Goal: Information Seeking & Learning: Understand process/instructions

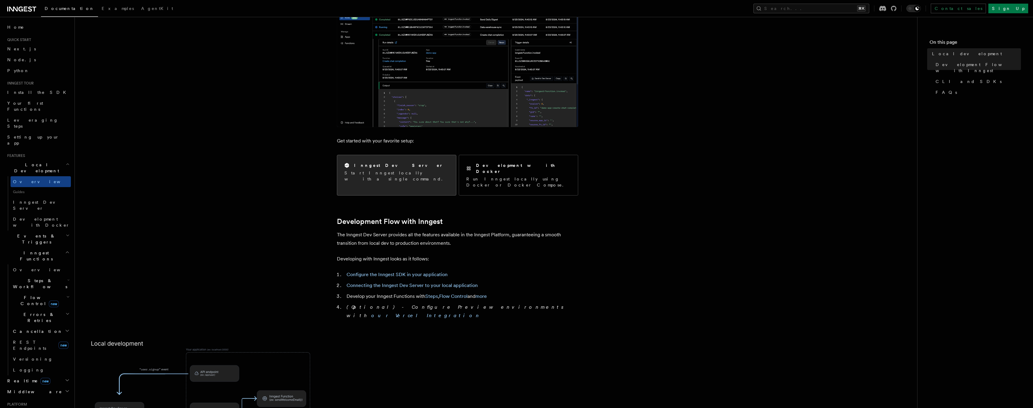
scroll to position [120, 0]
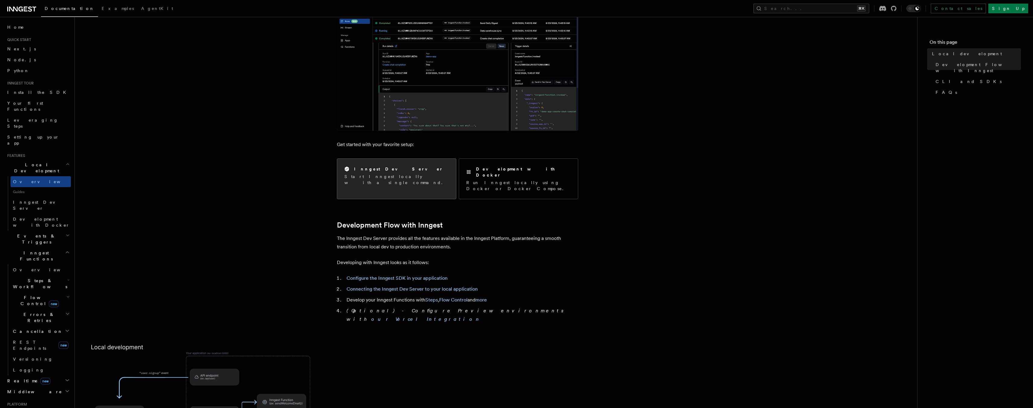
click at [366, 173] on div "Inngest Dev Server Start Inngest locally with a single command." at bounding box center [396, 176] width 104 height 20
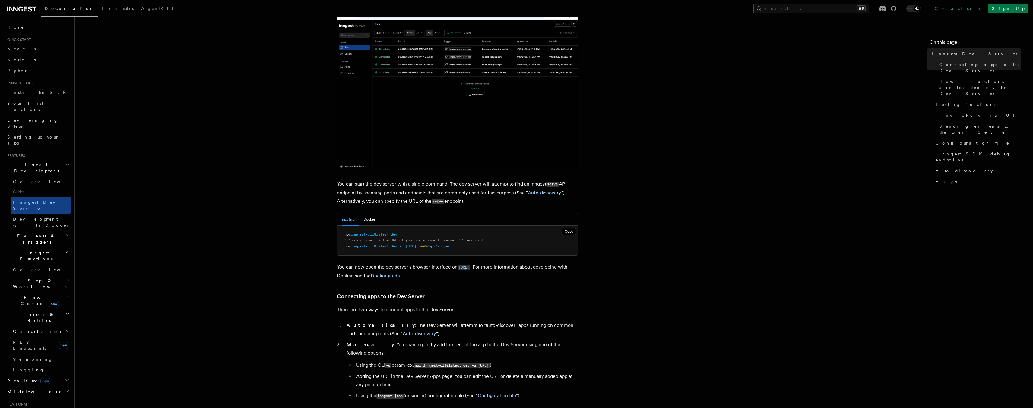
scroll to position [166, 0]
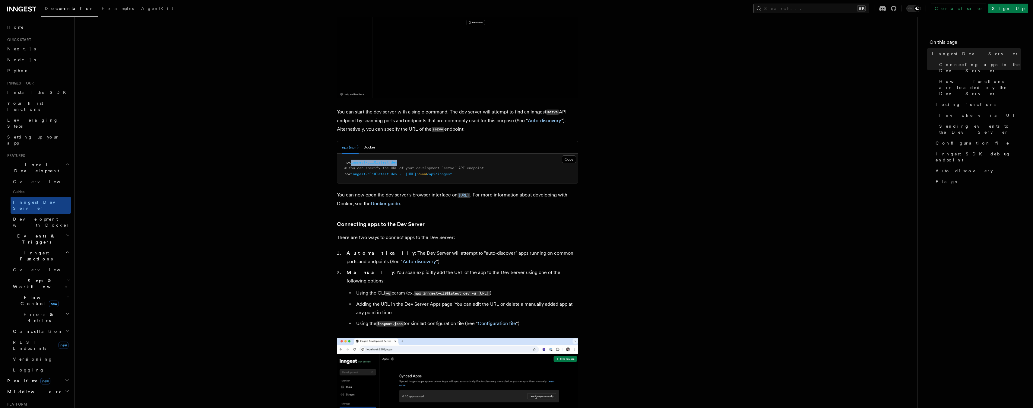
drag, startPoint x: 404, startPoint y: 160, endPoint x: 353, endPoint y: 161, distance: 51.9
click at [353, 161] on pre "npx inngest-cli@latest dev # You can specify the URL of your development `serve…" at bounding box center [457, 169] width 241 height 30
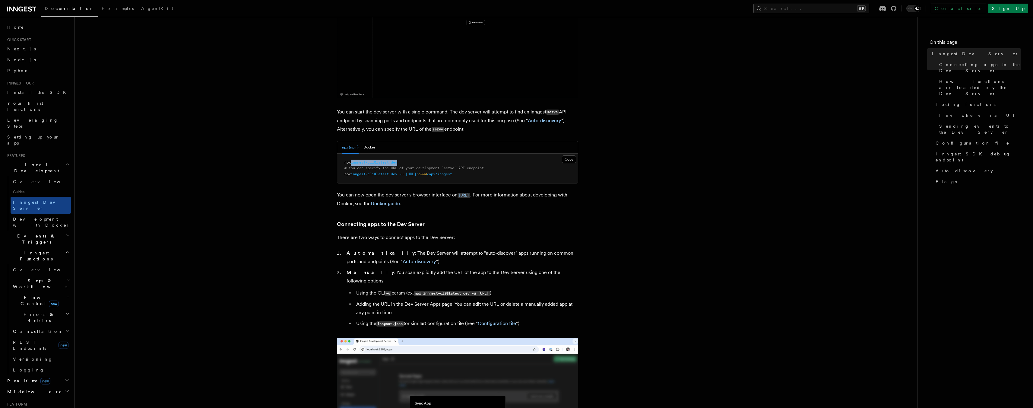
copy span "inngest-cli@latest dev"
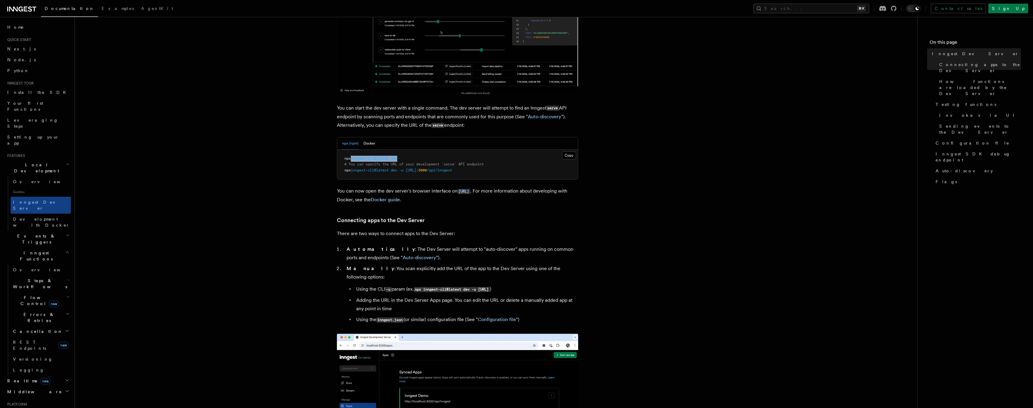
scroll to position [174, 0]
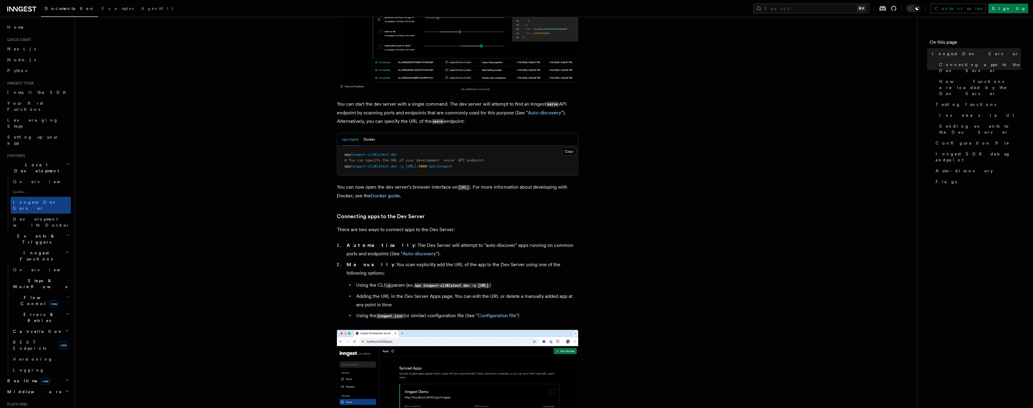
click at [427, 166] on span "3000" at bounding box center [422, 166] width 8 height 4
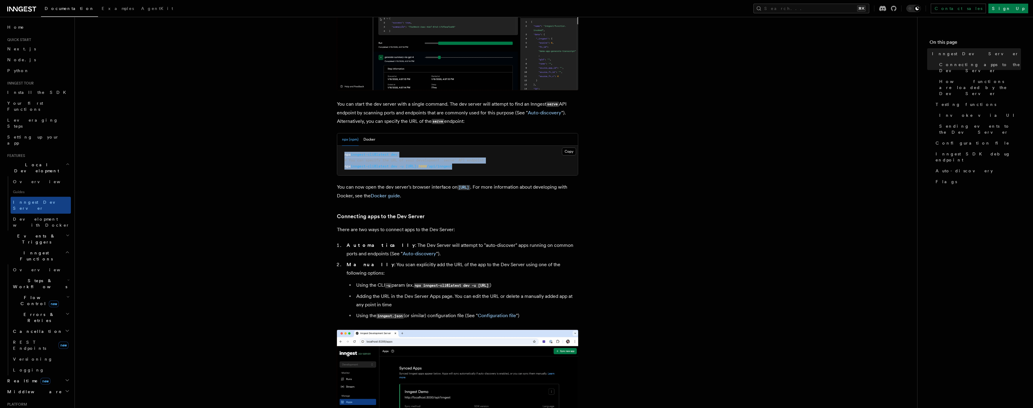
drag, startPoint x: 511, startPoint y: 170, endPoint x: 347, endPoint y: 151, distance: 164.6
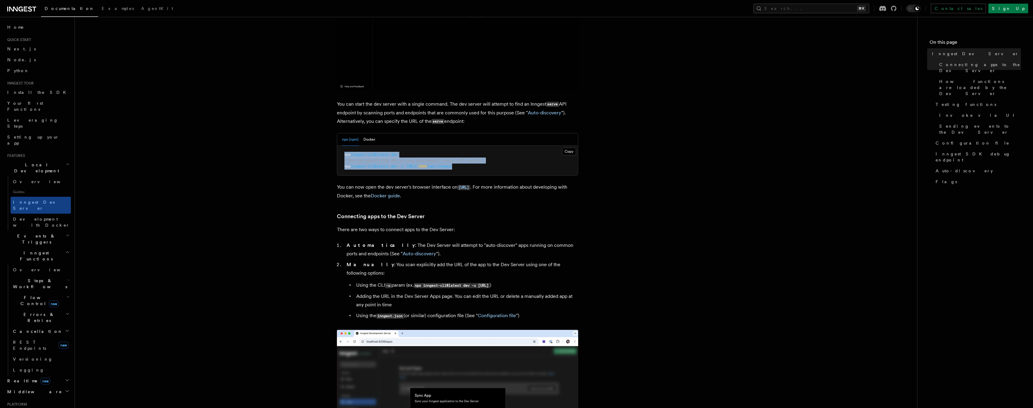
click at [343, 152] on pre "npx inngest-cli@latest dev # You can specify the URL of your development `serve…" at bounding box center [457, 161] width 241 height 30
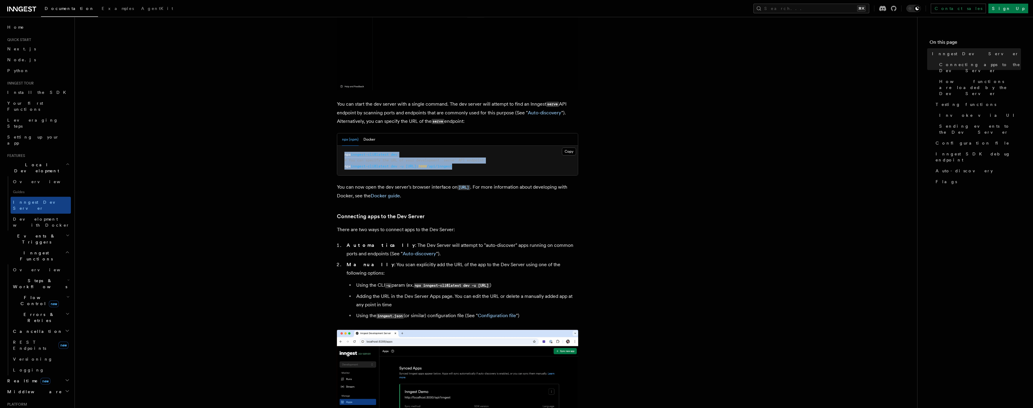
click at [412, 152] on pre "npx inngest-cli@latest dev # You can specify the URL of your development `serve…" at bounding box center [457, 161] width 241 height 30
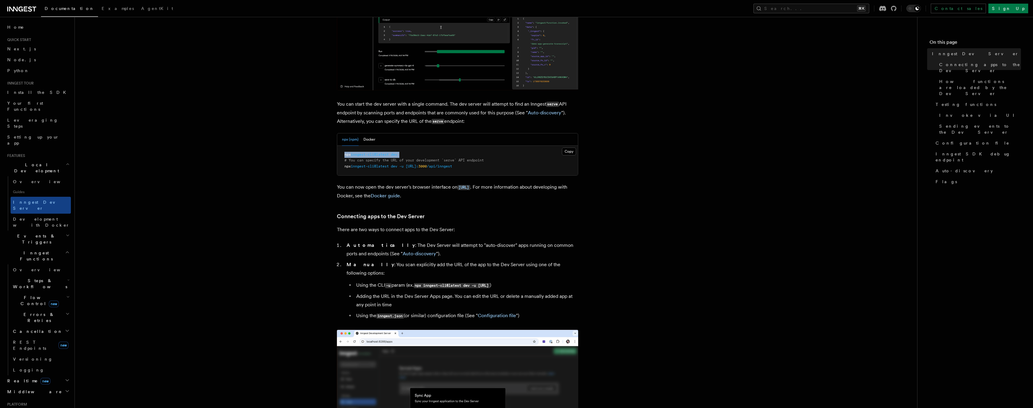
drag, startPoint x: 412, startPoint y: 153, endPoint x: 339, endPoint y: 151, distance: 72.7
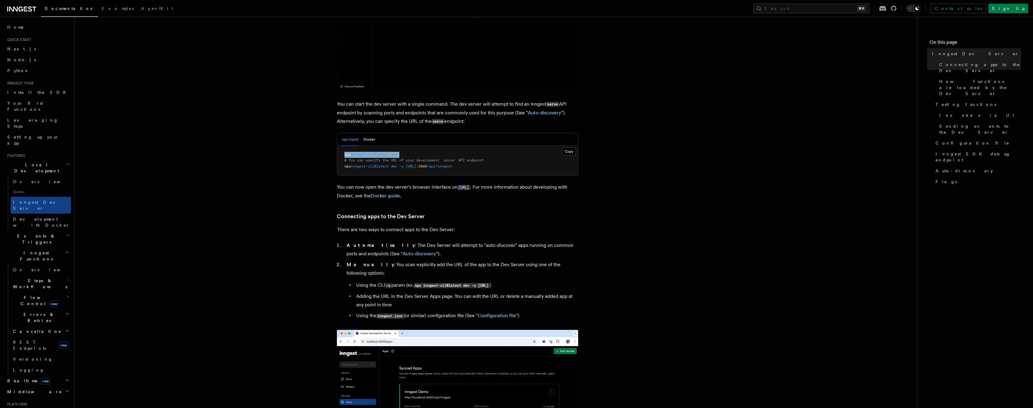
click at [339, 151] on pre "npx inngest-cli@latest dev # You can specify the URL of your development `serve…" at bounding box center [457, 161] width 241 height 30
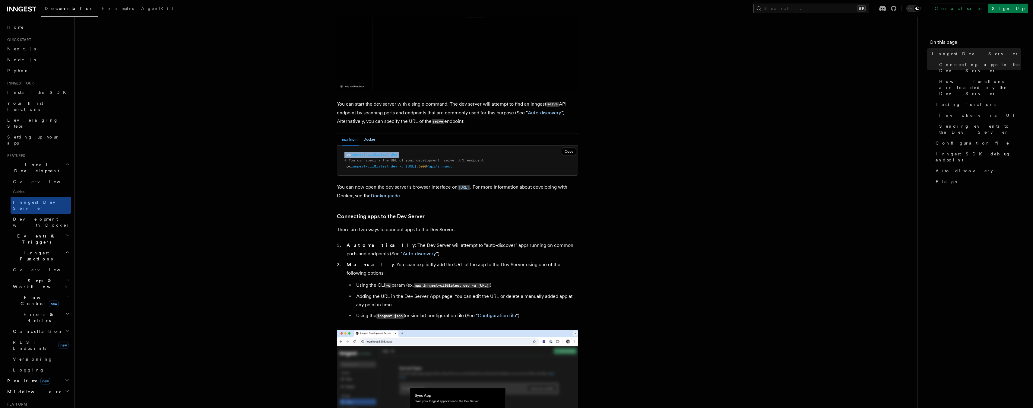
click at [366, 138] on button "Docker" at bounding box center [369, 139] width 12 height 12
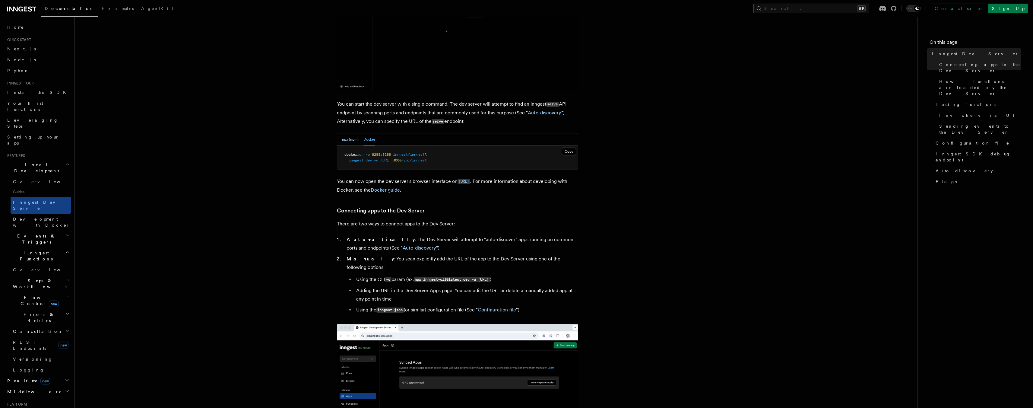
click at [351, 142] on button "npx (npm)" at bounding box center [350, 139] width 17 height 12
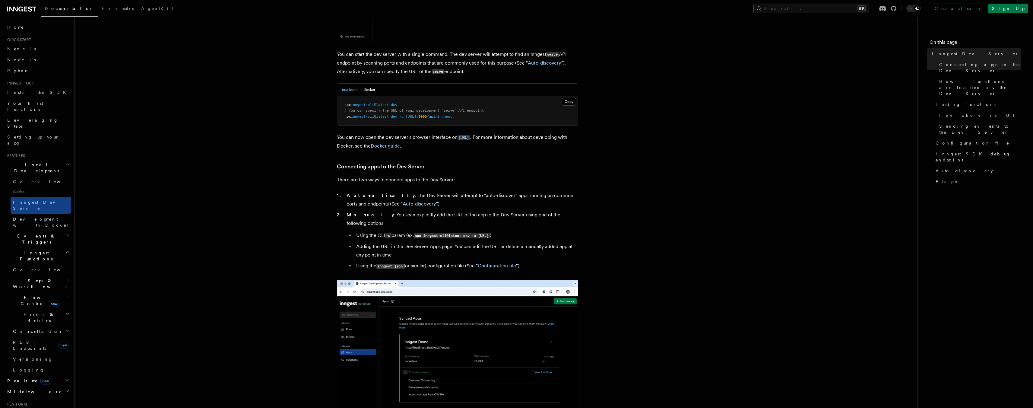
scroll to position [200, 0]
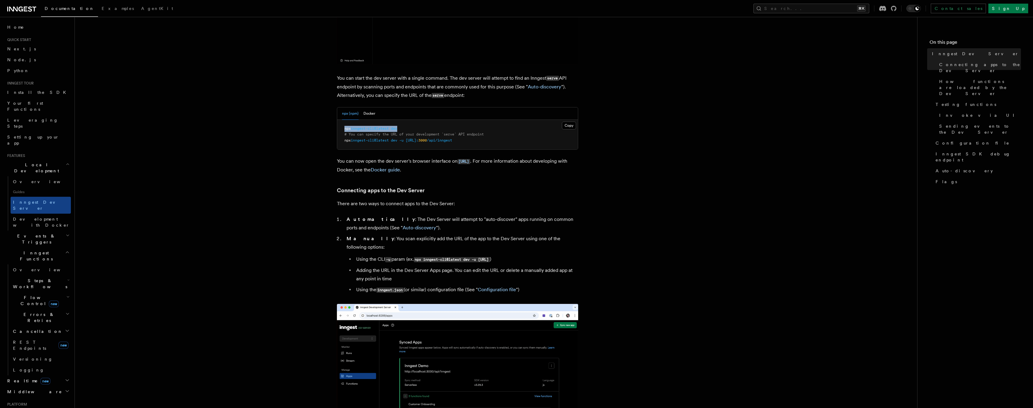
drag, startPoint x: 405, startPoint y: 130, endPoint x: 343, endPoint y: 131, distance: 62.7
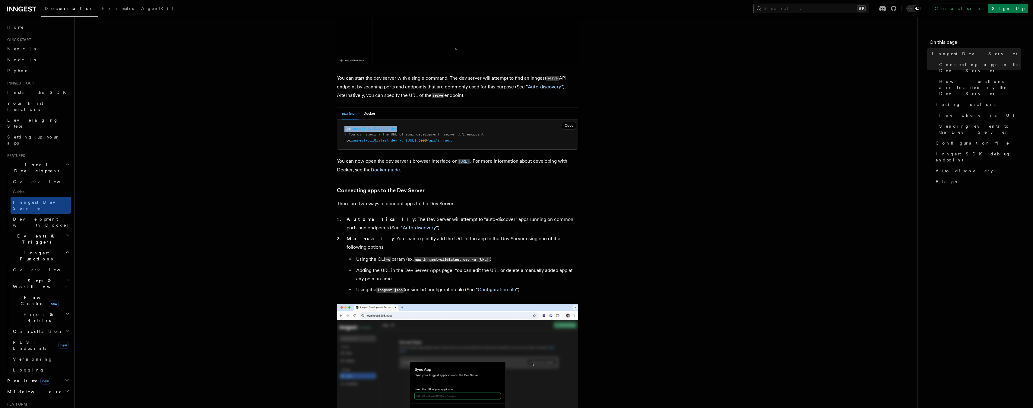
click at [343, 131] on pre "npx inngest-cli@latest dev # You can specify the URL of your development `serve…" at bounding box center [457, 135] width 241 height 30
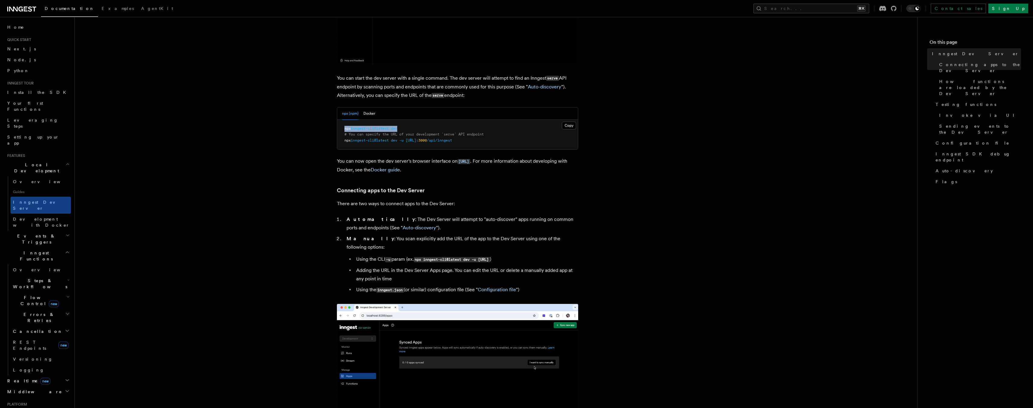
copy span "npx inngest-cli@latest dev"
